Goal: Task Accomplishment & Management: Manage account settings

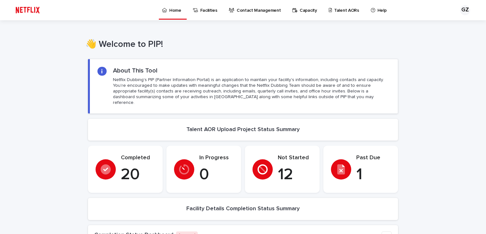
click at [301, 13] on p "Capacity" at bounding box center [308, 6] width 17 height 13
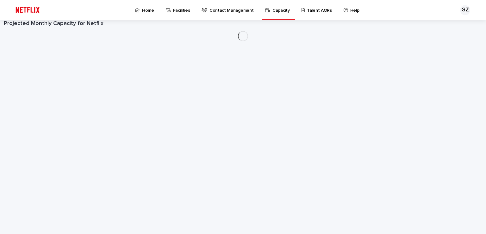
click at [344, 9] on icon at bounding box center [346, 10] width 4 height 4
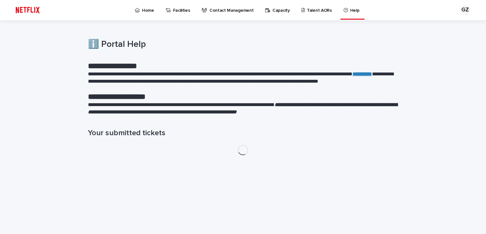
click at [310, 10] on p "Talent AORs" at bounding box center [319, 6] width 25 height 13
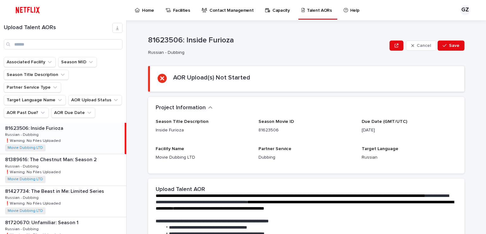
click at [94, 123] on div "81623506: Inside Furioza 81623506: Inside Furioza Russian - Dubbing Russian - D…" at bounding box center [62, 138] width 125 height 31
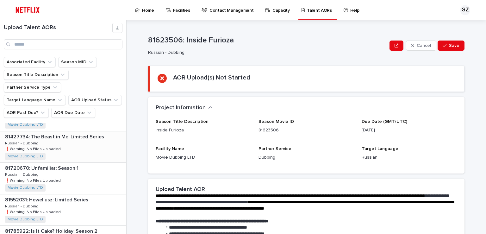
click at [88, 136] on div "81427734: The Beast in Me: Limited Series 81427734: The Beast in Me: Limited Se…" at bounding box center [63, 146] width 126 height 31
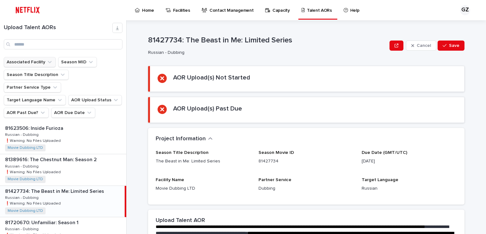
click at [41, 62] on button "Associated Facility" at bounding box center [30, 62] width 52 height 10
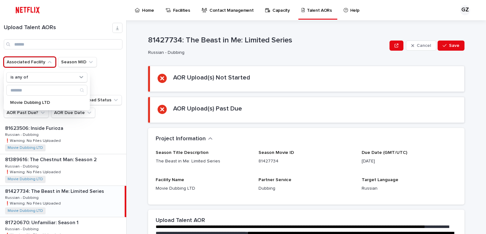
click at [41, 62] on button "Associated Facility" at bounding box center [30, 62] width 52 height 10
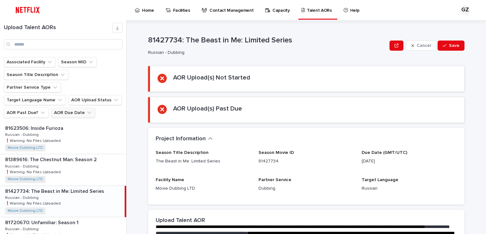
click at [65, 108] on button "AOR Due Date" at bounding box center [73, 113] width 44 height 10
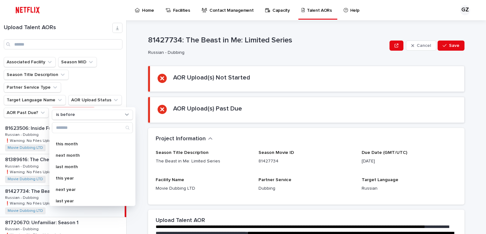
scroll to position [112, 0]
click at [135, 87] on div "**********" at bounding box center [310, 127] width 352 height 214
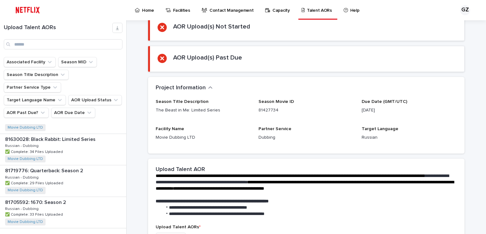
scroll to position [54, 0]
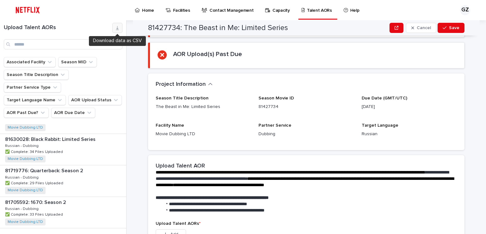
click at [118, 27] on icon "button" at bounding box center [117, 27] width 5 height 5
click at [74, 39] on input "Search" at bounding box center [63, 44] width 119 height 10
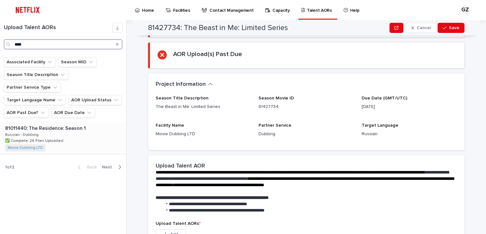
type input "****"
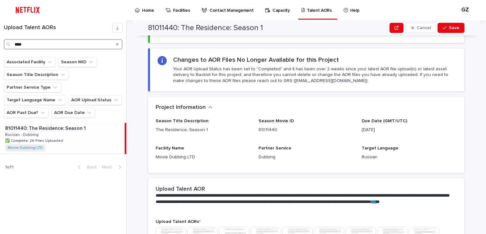
click at [50, 47] on input "****" at bounding box center [63, 44] width 119 height 10
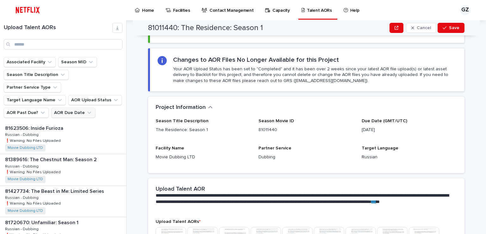
click at [72, 108] on button "AOR Due Date" at bounding box center [73, 113] width 44 height 10
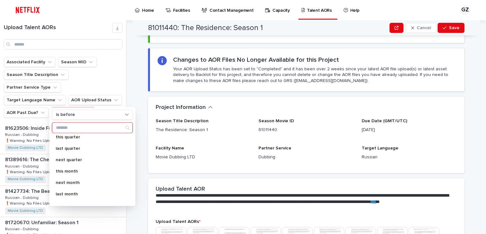
scroll to position [112, 0]
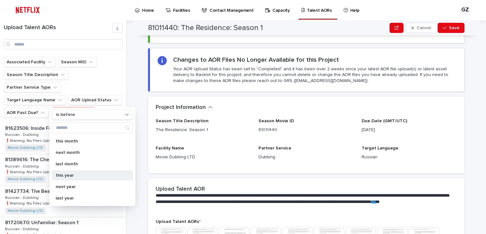
click at [73, 176] on p "this year" at bounding box center [89, 175] width 67 height 4
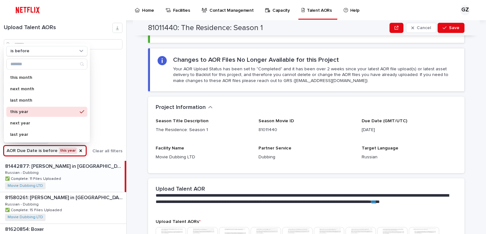
scroll to position [112, 0]
click at [138, 138] on div "81011440: The Residence: Season 1 Cancel Save 81011440: The Residence: Season 1…" at bounding box center [310, 127] width 352 height 214
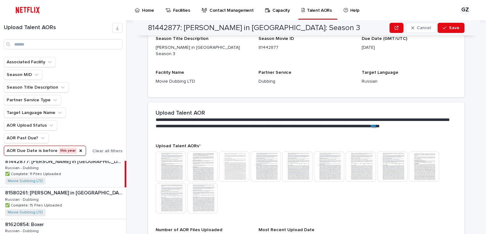
scroll to position [0, 0]
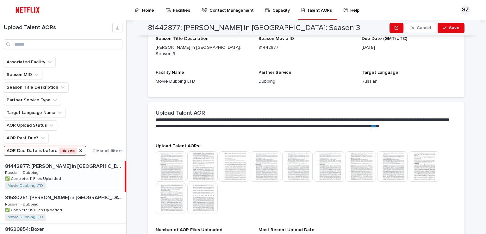
click at [81, 179] on div "81442877: [PERSON_NAME] in [GEOGRAPHIC_DATA]: Season 3 81442877: [PERSON_NAME] …" at bounding box center [62, 176] width 125 height 31
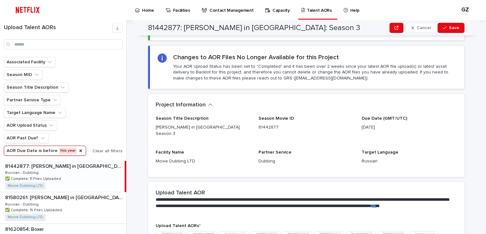
scroll to position [54, 0]
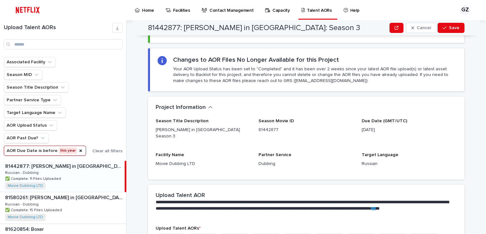
click at [48, 153] on button "AOR Due Date is before this year" at bounding box center [45, 151] width 82 height 10
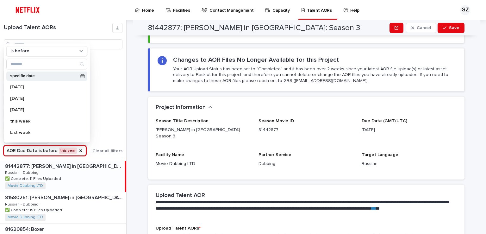
click at [80, 77] on icon at bounding box center [82, 76] width 4 height 4
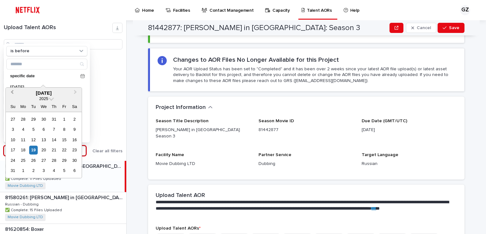
click at [11, 96] on button "Previous Month" at bounding box center [11, 93] width 10 height 10
click at [11, 95] on button "Previous Month" at bounding box center [11, 93] width 10 height 10
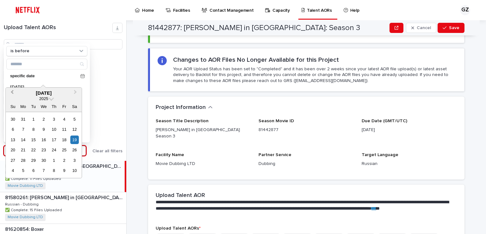
click at [11, 95] on button "Previous Month" at bounding box center [11, 93] width 10 height 10
click at [46, 118] on div "1" at bounding box center [44, 119] width 9 height 9
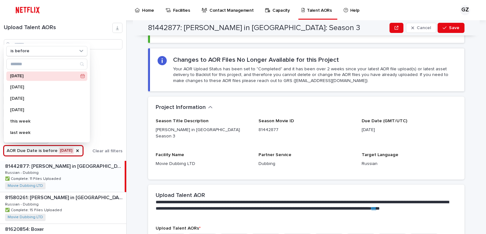
click at [67, 74] on div "[DATE]" at bounding box center [46, 75] width 81 height 9
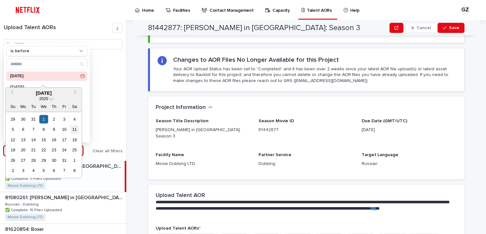
click at [75, 129] on div "11" at bounding box center [74, 129] width 9 height 9
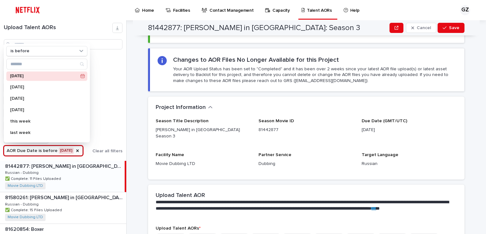
click at [111, 122] on div "Associated Facility Season MID Season Title Description Partner Service Type Ta…" at bounding box center [63, 106] width 119 height 99
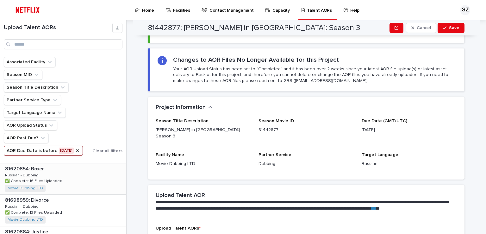
scroll to position [82, 0]
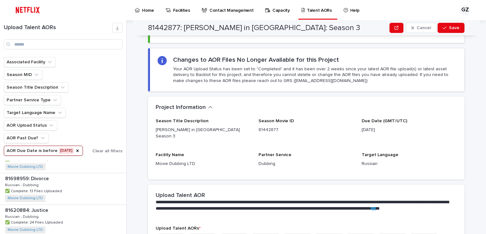
click at [82, 148] on button "AOR Due Date is before [DATE]" at bounding box center [43, 151] width 79 height 10
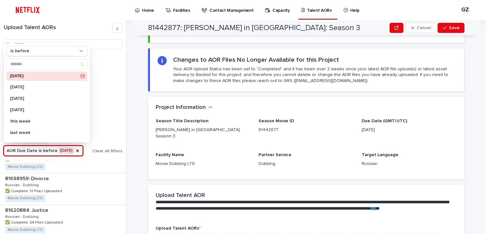
click at [64, 104] on div "[DATE] [DATE] [DATE] [DATE] this week last week next week this quarter last qua…" at bounding box center [46, 105] width 81 height 68
click at [63, 103] on div "[DATE]" at bounding box center [46, 98] width 81 height 10
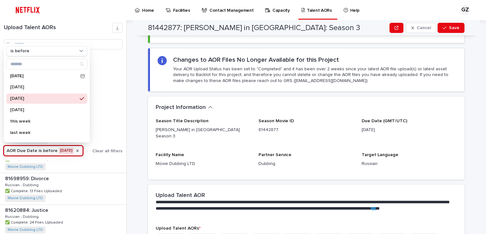
click at [77, 149] on icon "AOR Due Date" at bounding box center [77, 150] width 3 height 3
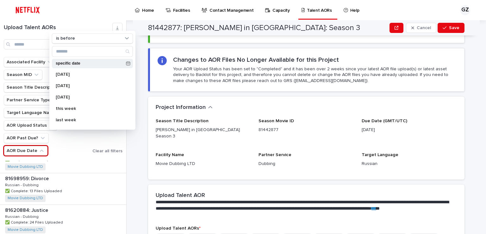
click at [101, 68] on div "specific date" at bounding box center [92, 63] width 81 height 9
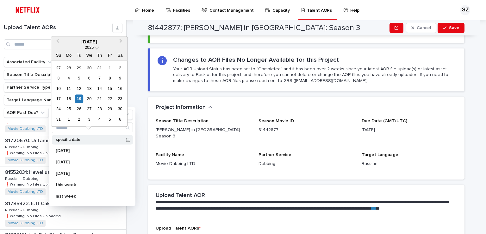
scroll to position [459, 0]
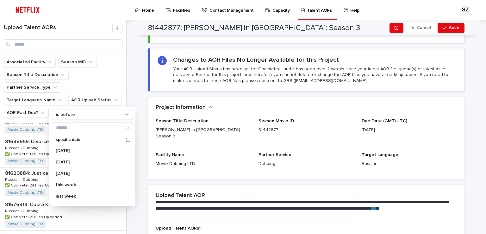
click at [0, 110] on div "81620854: Boxer 81620854: Boxer Russian - Dubbing Russian - Dubbing ✅ Complete:…" at bounding box center [63, 120] width 126 height 31
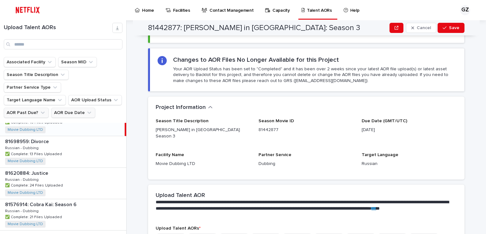
click at [27, 108] on button "AOR Past Due?" at bounding box center [26, 113] width 45 height 10
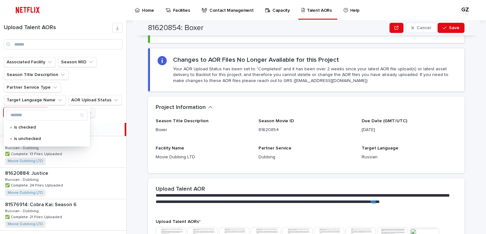
click at [27, 108] on button "AOR Past Due?" at bounding box center [26, 113] width 45 height 10
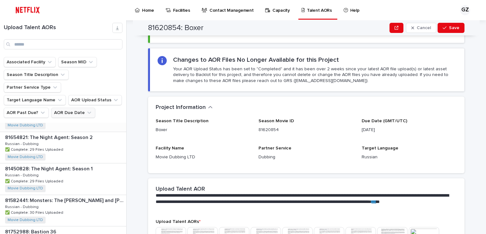
scroll to position [595, 0]
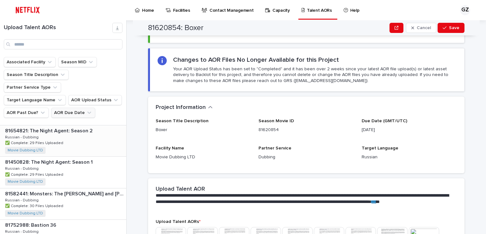
click at [85, 127] on p "81654821: The Night Agent: Season 2" at bounding box center [49, 130] width 89 height 7
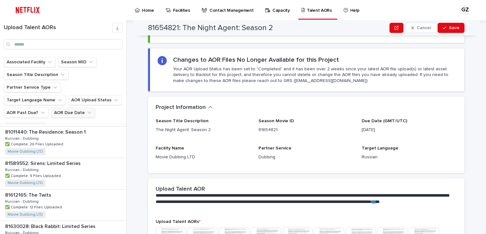
scroll to position [760, 0]
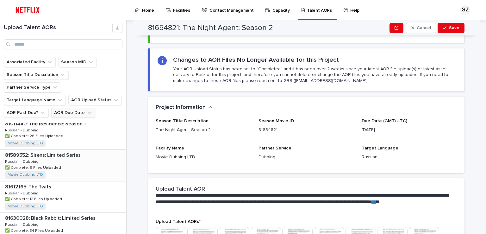
click at [77, 151] on p "81589552: Sirens: Limited Series" at bounding box center [43, 154] width 77 height 7
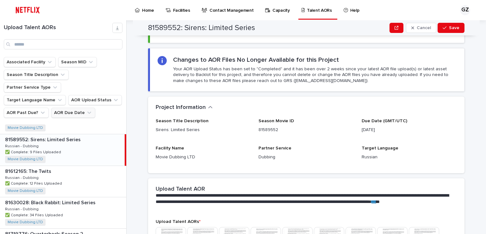
scroll to position [784, 0]
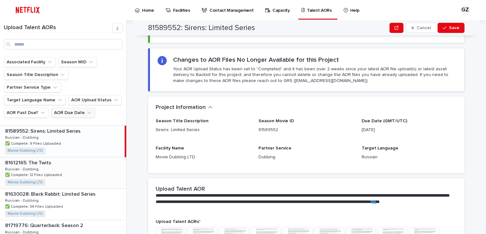
click at [66, 160] on p at bounding box center [64, 163] width 119 height 6
click at [64, 159] on div "81612165: The Twits 81612165: The Twits Russian - Dubbing Russian - Dubbing ✅ C…" at bounding box center [62, 172] width 125 height 31
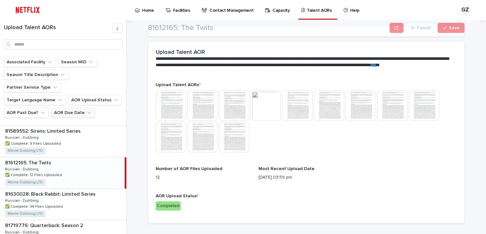
scroll to position [195, 0]
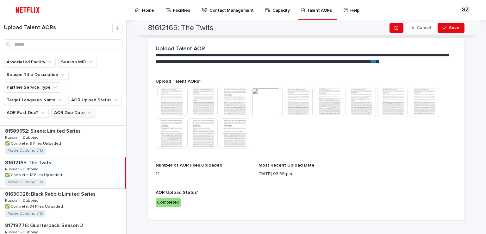
click at [236, 101] on img at bounding box center [234, 102] width 30 height 30
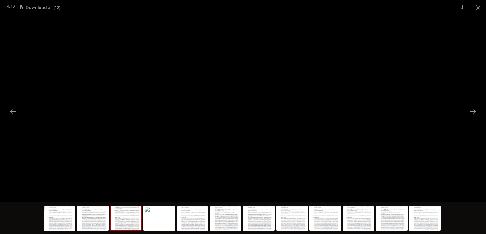
click at [38, 6] on button "Download all ( 12 )" at bounding box center [40, 7] width 41 height 4
click at [461, 4] on link "Download" at bounding box center [463, 7] width 16 height 15
click at [55, 9] on button "Download all ( 12 )" at bounding box center [40, 7] width 41 height 4
click at [477, 6] on button "Close gallery" at bounding box center [478, 7] width 16 height 15
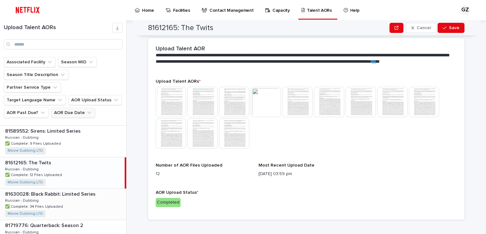
click at [77, 189] on div "81630028: Black Rabbit: Limited Series 81630028: Black Rabbit: Limited Series R…" at bounding box center [63, 204] width 126 height 31
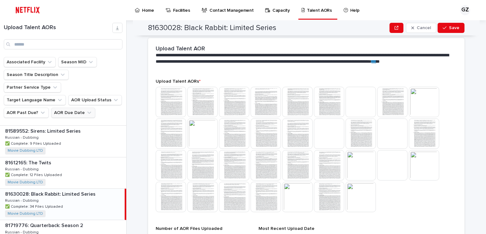
scroll to position [130, 0]
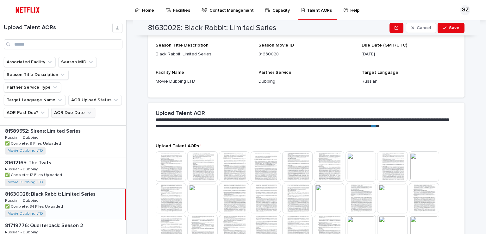
click at [199, 166] on img at bounding box center [202, 166] width 30 height 30
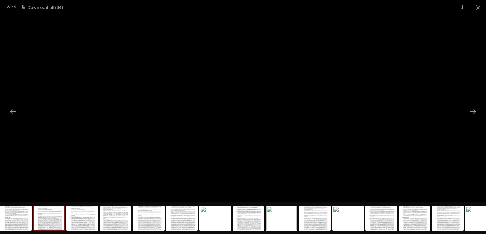
click at [52, 7] on button "Download all ( 34 )" at bounding box center [42, 7] width 41 height 4
click at [56, 7] on button "Download all ( 34 )" at bounding box center [42, 7] width 41 height 4
click at [479, 5] on button "Close gallery" at bounding box center [478, 7] width 16 height 15
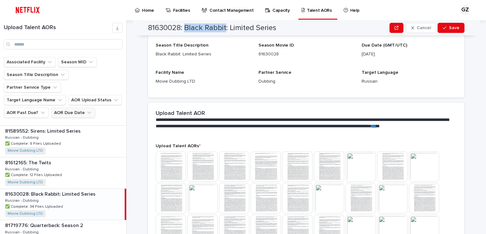
drag, startPoint x: 184, startPoint y: 29, endPoint x: 224, endPoint y: 29, distance: 39.9
click at [224, 29] on h2 "81630028: Black Rabbit: Limited Series" at bounding box center [212, 27] width 128 height 9
copy h2 "Black Rabbit"
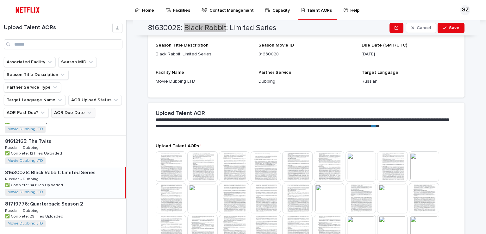
scroll to position [811, 0]
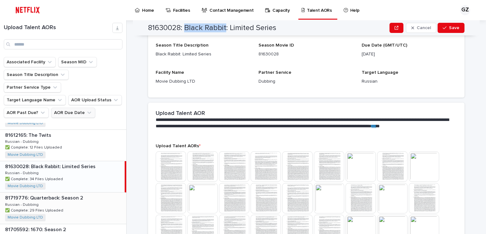
click at [65, 192] on div "81719776: Quarterback: Season 2 81719776: Quarterback: Season 2 Russian - Dubbi…" at bounding box center [63, 207] width 126 height 31
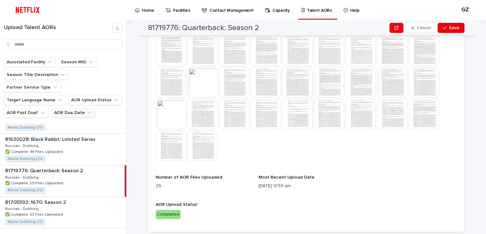
scroll to position [191, 0]
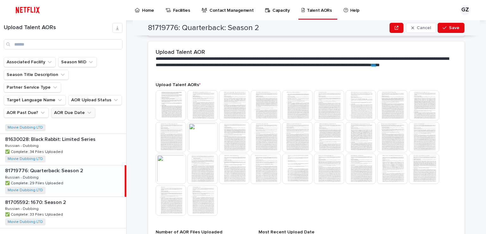
click at [205, 105] on img at bounding box center [202, 105] width 30 height 30
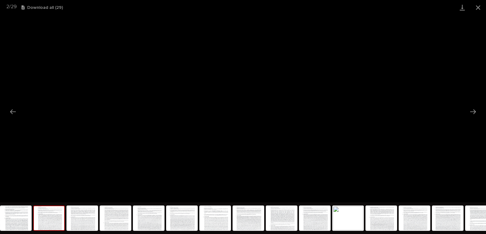
click at [55, 9] on button "Download all ( 29 )" at bounding box center [42, 7] width 41 height 4
click at [481, 9] on button "Close gallery" at bounding box center [478, 7] width 16 height 15
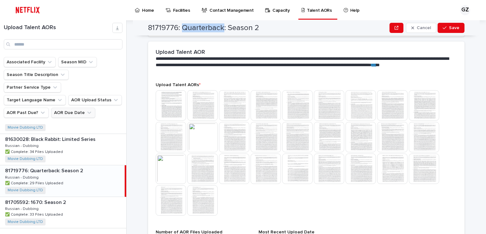
drag, startPoint x: 194, startPoint y: 29, endPoint x: 220, endPoint y: 30, distance: 25.3
click at [220, 30] on h2 "81719776: Quarterback: Season 2" at bounding box center [203, 27] width 111 height 9
copy h2 "Quarterback"
click at [79, 199] on p at bounding box center [64, 202] width 119 height 6
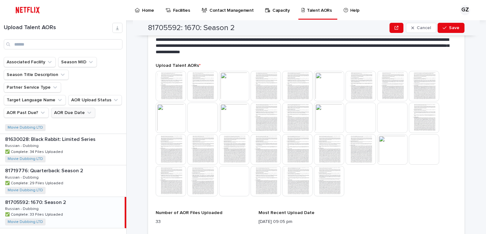
scroll to position [209, 0]
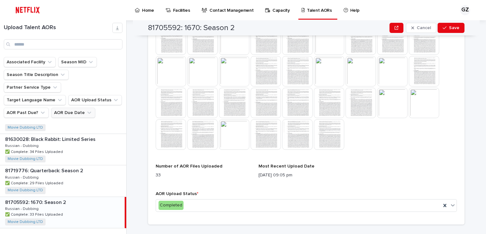
click at [198, 132] on img at bounding box center [202, 134] width 30 height 30
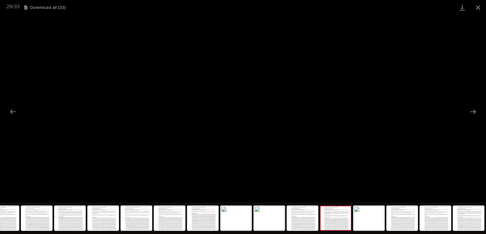
click at [64, 7] on button "Download all ( 33 )" at bounding box center [44, 7] width 41 height 4
click at [59, 6] on button "Download all ( 33 )" at bounding box center [44, 7] width 41 height 4
click at [480, 9] on button "Close gallery" at bounding box center [478, 7] width 16 height 15
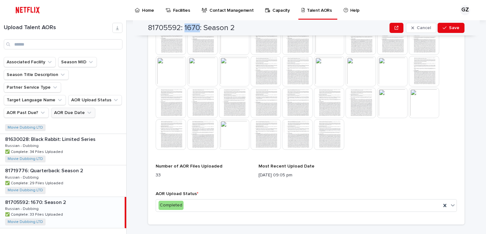
drag, startPoint x: 183, startPoint y: 30, endPoint x: 198, endPoint y: 31, distance: 14.9
click at [198, 31] on h2 "81705592: 1670: Season 2" at bounding box center [191, 27] width 87 height 9
copy h2 "1670"
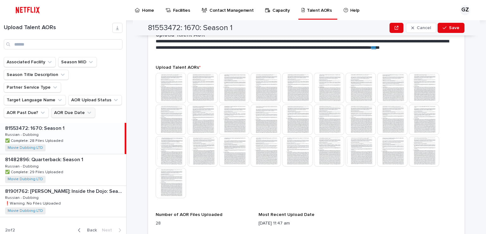
scroll to position [144, 0]
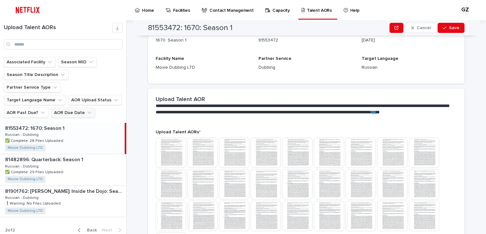
click at [73, 124] on div "81553472: 1670: Season 1 81553472: 1670: Season 1 Russian - Dubbing Russian - D…" at bounding box center [62, 138] width 125 height 31
click at [226, 151] on img at bounding box center [234, 152] width 30 height 30
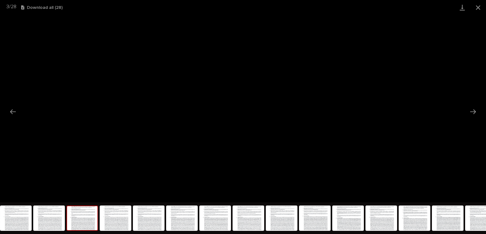
click at [57, 8] on button "Download all ( 28 )" at bounding box center [41, 7] width 41 height 4
click at [478, 9] on button "Close gallery" at bounding box center [478, 7] width 16 height 15
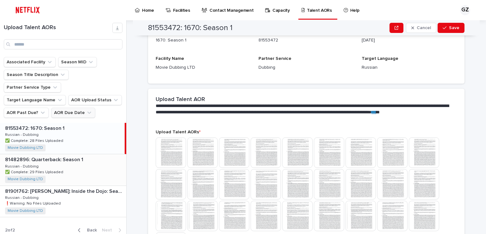
click at [73, 156] on div "81482896: Quarterback: Season 1 81482896: Quarterback: Season 1 Russian - Dubbi…" at bounding box center [63, 169] width 126 height 31
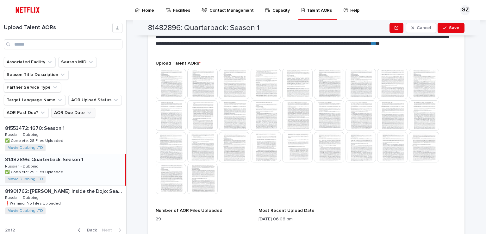
scroll to position [219, 0]
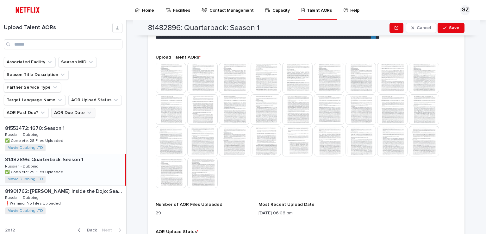
click at [233, 110] on img at bounding box center [234, 109] width 30 height 30
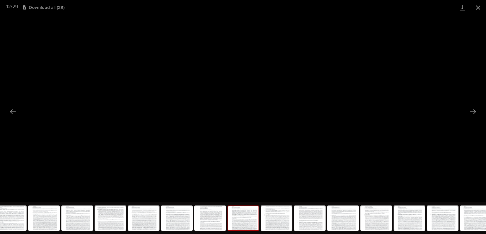
click at [53, 4] on div "12 / 29 Download all ( 29 )" at bounding box center [243, 7] width 486 height 15
click at [54, 7] on button "Download all ( 29 )" at bounding box center [43, 7] width 41 height 4
click at [477, 9] on button "Close gallery" at bounding box center [478, 7] width 16 height 15
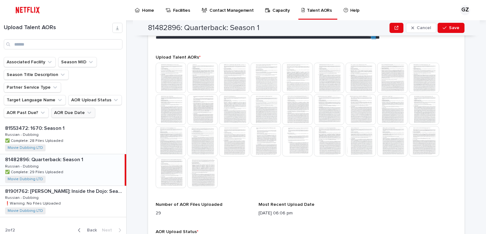
click at [197, 41] on p "**********" at bounding box center [305, 37] width 299 height 19
